Goal: Transaction & Acquisition: Purchase product/service

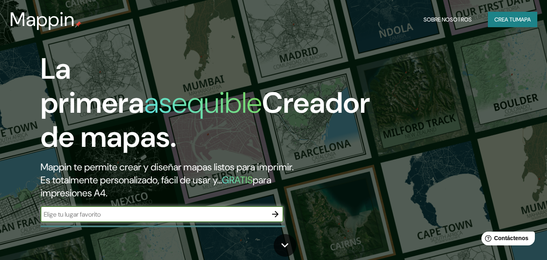
click at [503, 22] on font "Crea tu" at bounding box center [506, 19] width 22 height 7
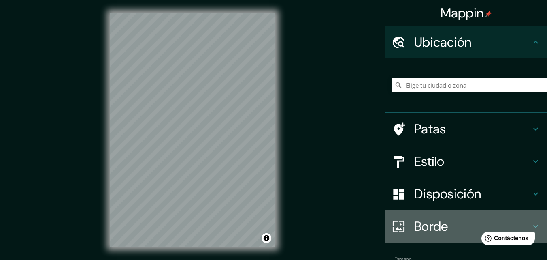
click at [531, 224] on icon at bounding box center [536, 226] width 10 height 10
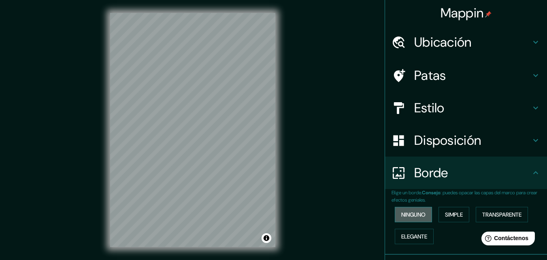
click at [408, 215] on font "Ninguno" at bounding box center [414, 214] width 24 height 7
click at [534, 139] on icon at bounding box center [536, 140] width 10 height 10
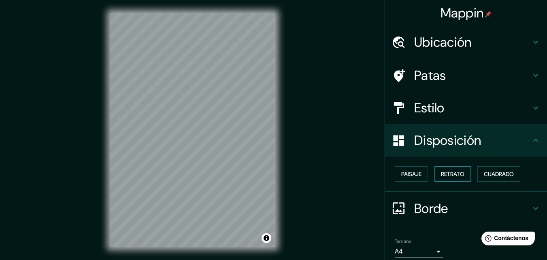
click at [452, 172] on font "Retrato" at bounding box center [453, 173] width 24 height 7
click at [408, 172] on font "Paisaje" at bounding box center [412, 173] width 20 height 7
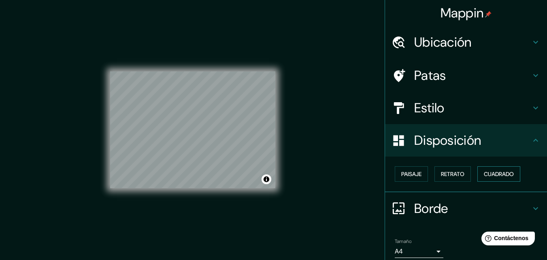
click at [502, 174] on font "Cuadrado" at bounding box center [499, 173] width 30 height 7
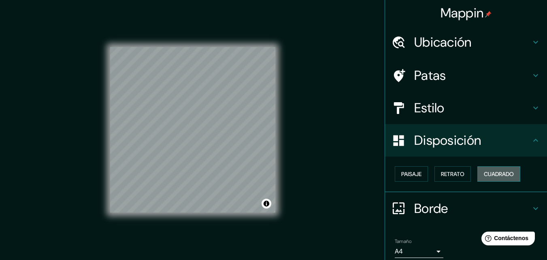
click at [501, 174] on font "Cuadrado" at bounding box center [499, 173] width 30 height 7
click at [451, 176] on font "Retrato" at bounding box center [453, 173] width 24 height 7
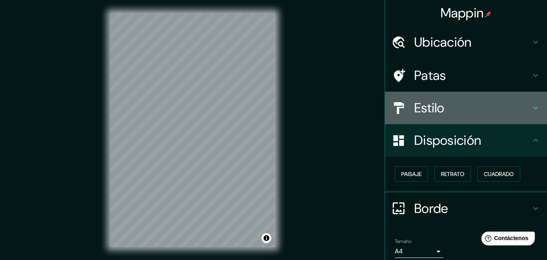
click at [534, 108] on icon at bounding box center [536, 108] width 5 height 3
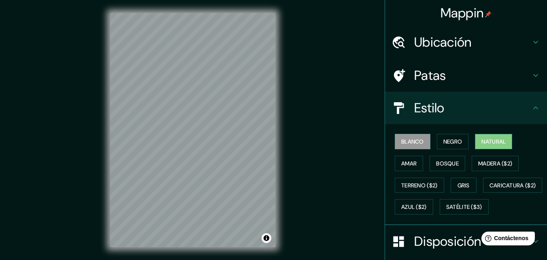
click at [492, 143] on font "Natural" at bounding box center [494, 141] width 24 height 7
click at [534, 107] on icon at bounding box center [536, 107] width 5 height 3
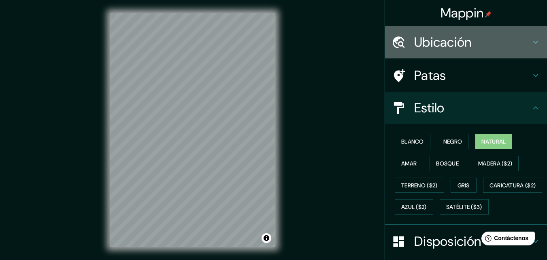
click at [531, 44] on icon at bounding box center [536, 42] width 10 height 10
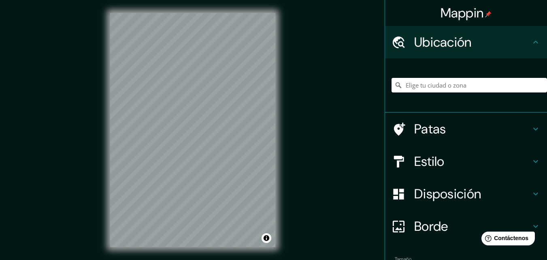
click at [448, 91] on input "Elige tu ciudad o zona" at bounding box center [470, 85] width 156 height 15
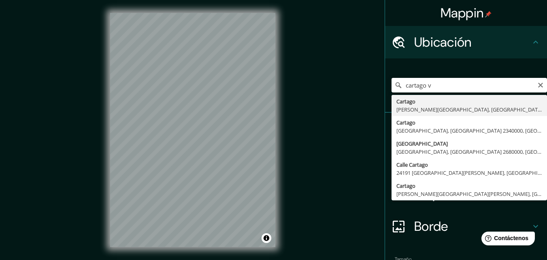
type input "Cartago, [PERSON_NAME][GEOGRAPHIC_DATA], [GEOGRAPHIC_DATA]"
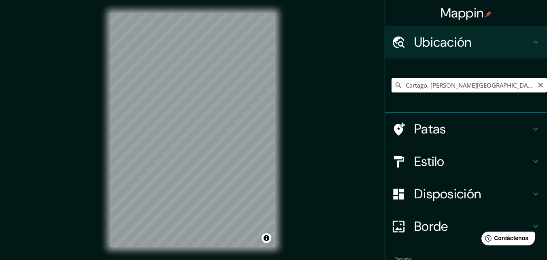
click at [503, 90] on input "Cartago, [PERSON_NAME][GEOGRAPHIC_DATA], [GEOGRAPHIC_DATA]" at bounding box center [470, 85] width 156 height 15
click at [395, 86] on icon at bounding box center [399, 85] width 8 height 8
click at [531, 162] on icon at bounding box center [536, 161] width 10 height 10
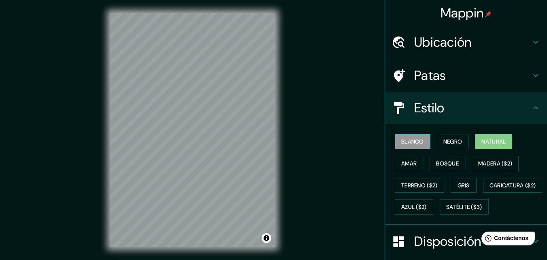
click at [405, 144] on font "Blanco" at bounding box center [413, 141] width 23 height 7
click at [531, 42] on icon at bounding box center [536, 42] width 10 height 10
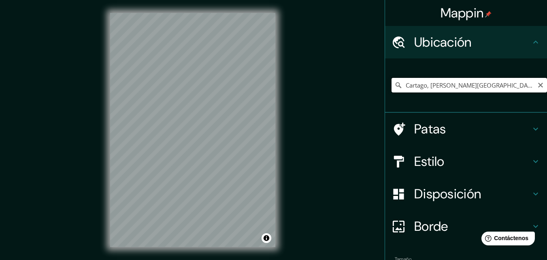
click at [505, 84] on input "Cartago, [PERSON_NAME][GEOGRAPHIC_DATA], [GEOGRAPHIC_DATA]" at bounding box center [470, 85] width 156 height 15
click at [513, 88] on input "Cartago, [PERSON_NAME][GEOGRAPHIC_DATA], [GEOGRAPHIC_DATA]" at bounding box center [470, 85] width 156 height 15
click at [396, 87] on icon at bounding box center [399, 85] width 6 height 6
click at [502, 85] on input "Cartago, [PERSON_NAME][GEOGRAPHIC_DATA], [GEOGRAPHIC_DATA]" at bounding box center [470, 85] width 156 height 15
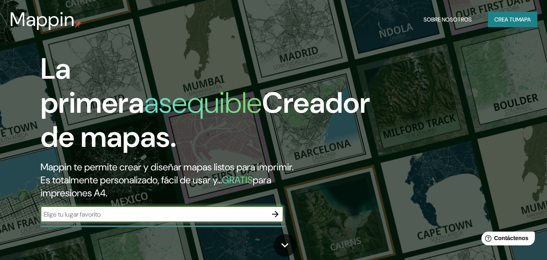
click at [498, 22] on font "Crea tu" at bounding box center [506, 19] width 22 height 7
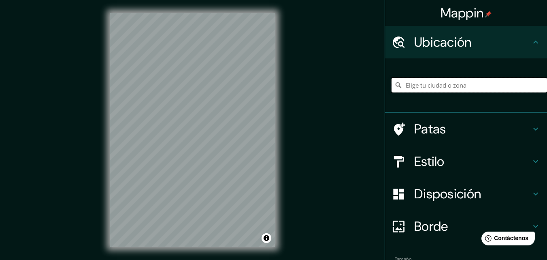
click at [450, 86] on input "Elige tu ciudad o zona" at bounding box center [470, 85] width 156 height 15
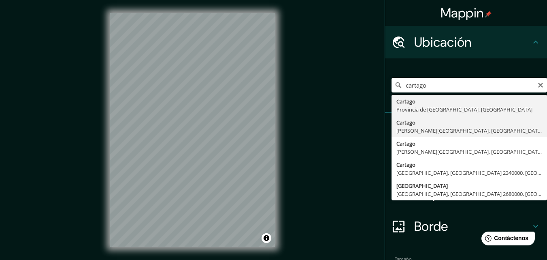
type input "Cartago, [PERSON_NAME][GEOGRAPHIC_DATA], [GEOGRAPHIC_DATA]"
